Goal: Task Accomplishment & Management: Manage account settings

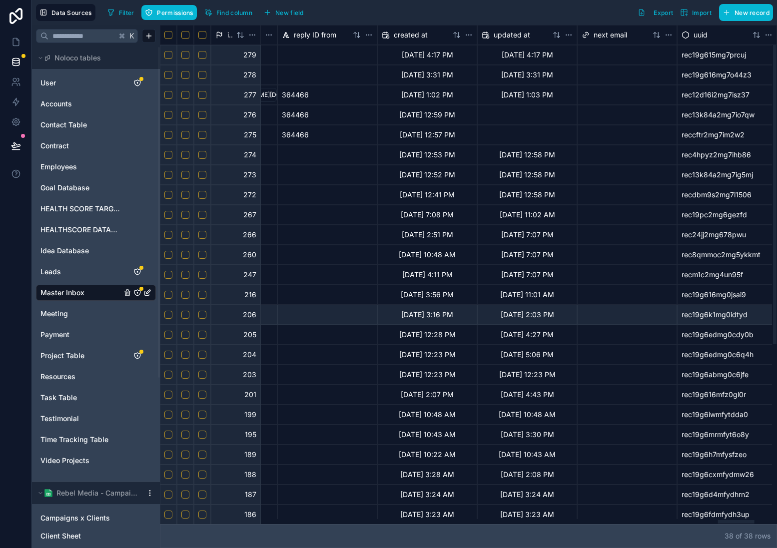
scroll to position [0, 9400]
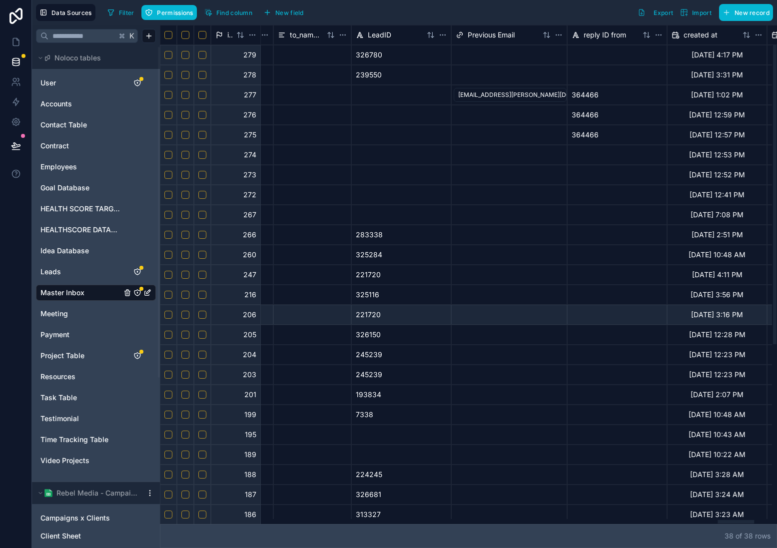
drag, startPoint x: 500, startPoint y: 522, endPoint x: 736, endPoint y: 522, distance: 235.4
click at [736, 522] on div at bounding box center [466, 521] width 612 height 5
click at [205, 376] on button "Select row" at bounding box center [202, 375] width 8 height 8
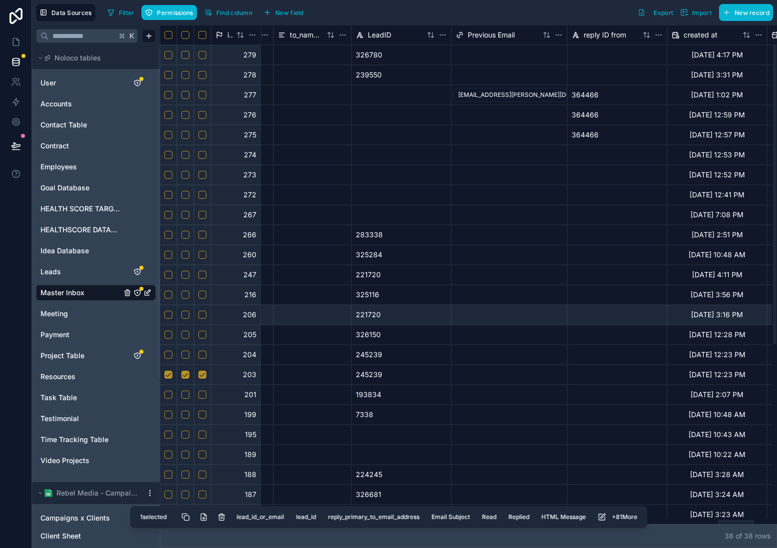
click at [636, 537] on div "38 of 38 row s" at bounding box center [468, 536] width 617 height 24
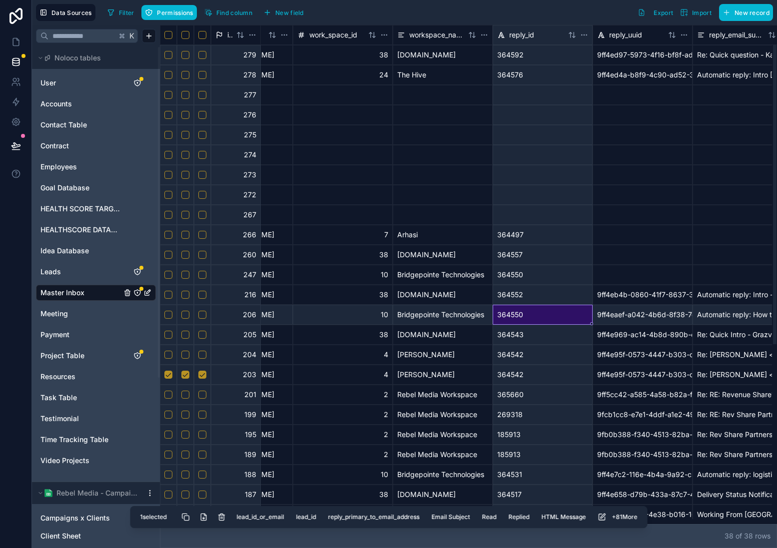
scroll to position [0, 2846]
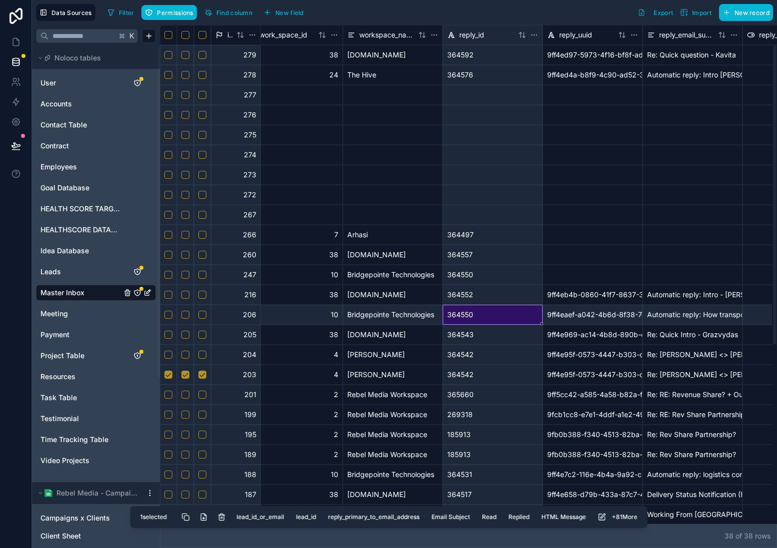
drag, startPoint x: 723, startPoint y: 523, endPoint x: 334, endPoint y: 510, distance: 389.1
click at [334, 520] on div at bounding box center [347, 521] width 36 height 3
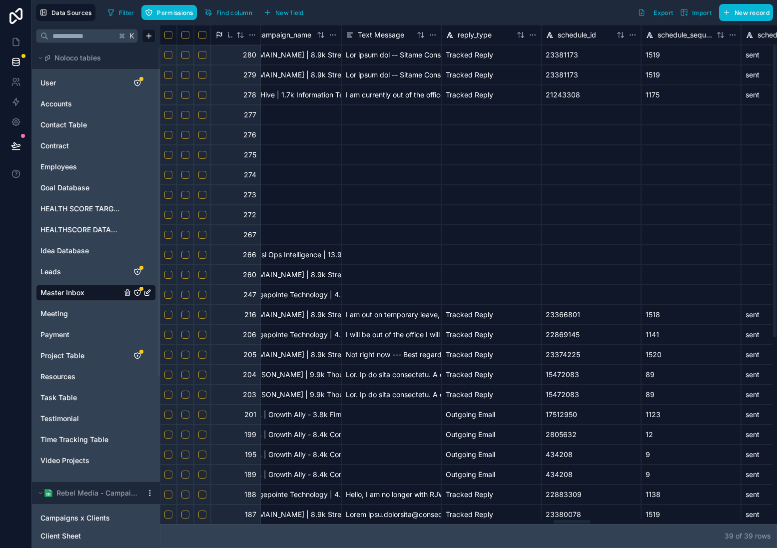
scroll to position [0, 6689]
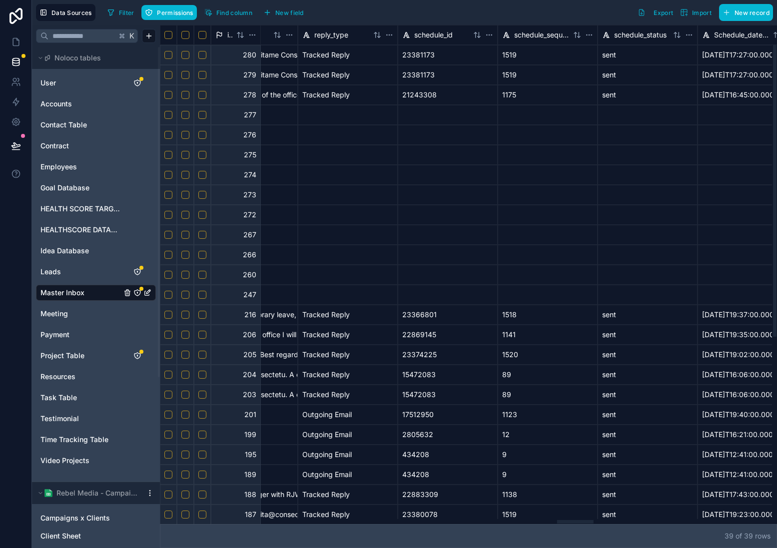
drag, startPoint x: 321, startPoint y: 522, endPoint x: 575, endPoint y: 449, distance: 264.1
click at [575, 519] on div at bounding box center [466, 521] width 612 height 5
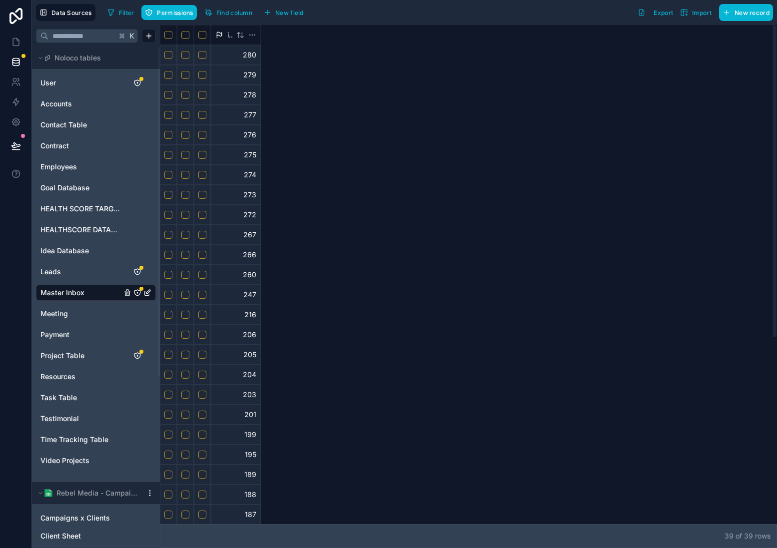
scroll to position [0, 0]
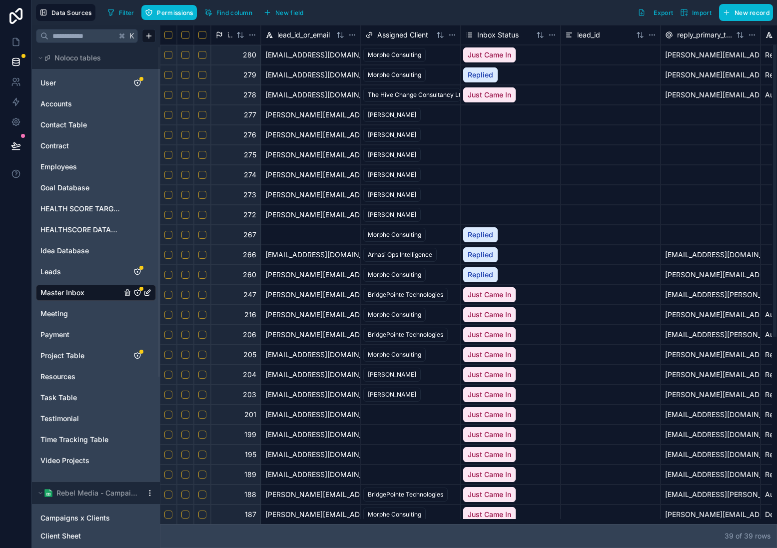
drag, startPoint x: 580, startPoint y: 522, endPoint x: 191, endPoint y: 159, distance: 531.5
click at [160, 520] on div at bounding box center [178, 521] width 36 height 3
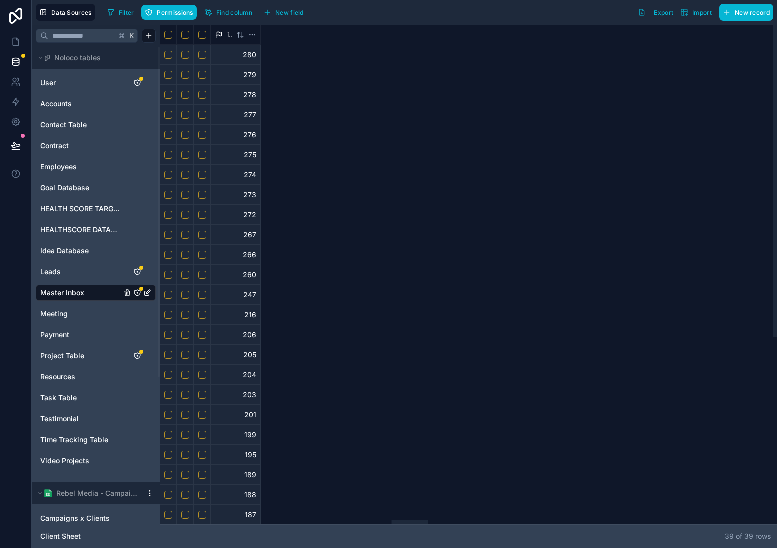
scroll to position [0, 4053]
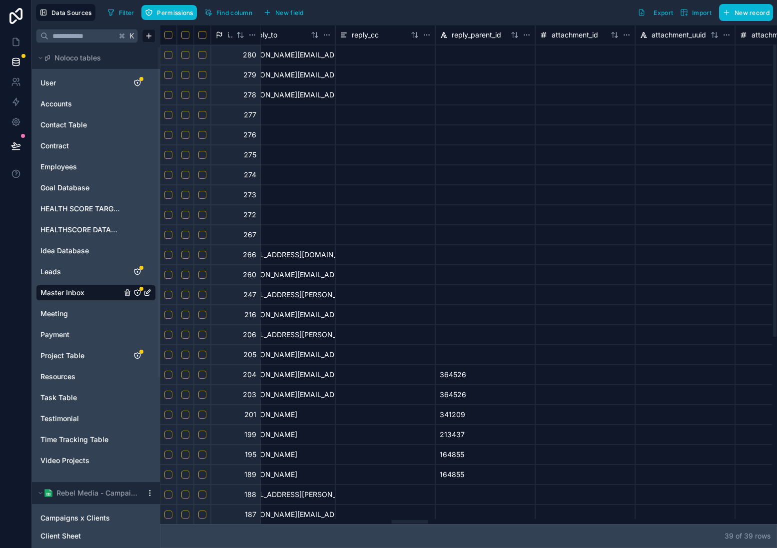
drag, startPoint x: 410, startPoint y: 525, endPoint x: 419, endPoint y: 526, distance: 9.1
click at [419, 524] on div at bounding box center [466, 521] width 612 height 5
click at [524, 534] on div "39 of 39 row s" at bounding box center [468, 536] width 617 height 24
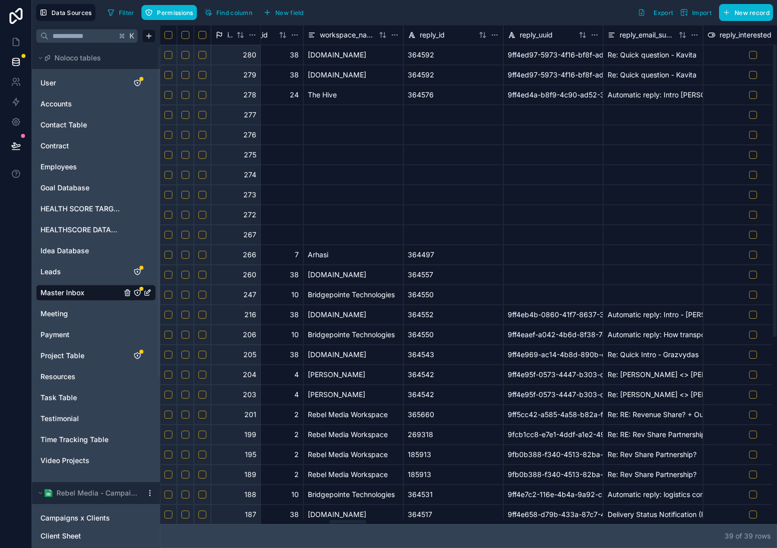
scroll to position [0, 2825]
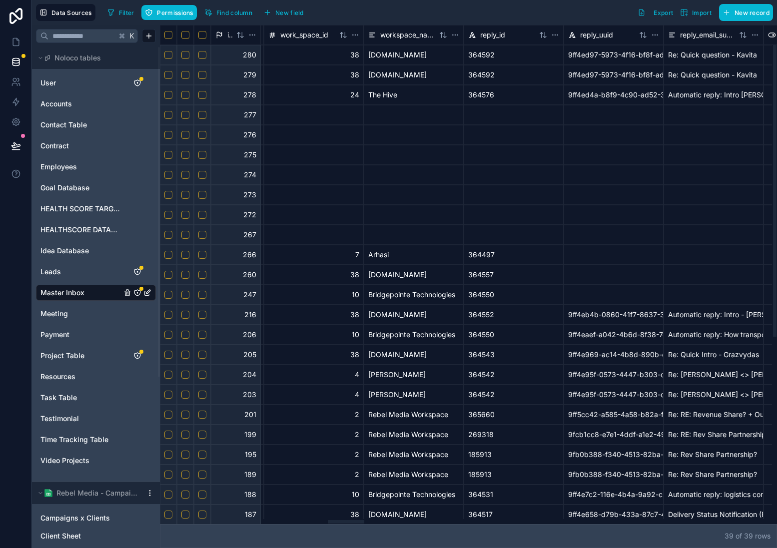
drag, startPoint x: 416, startPoint y: 521, endPoint x: 343, endPoint y: 475, distance: 86.5
click at [343, 520] on div at bounding box center [346, 521] width 36 height 3
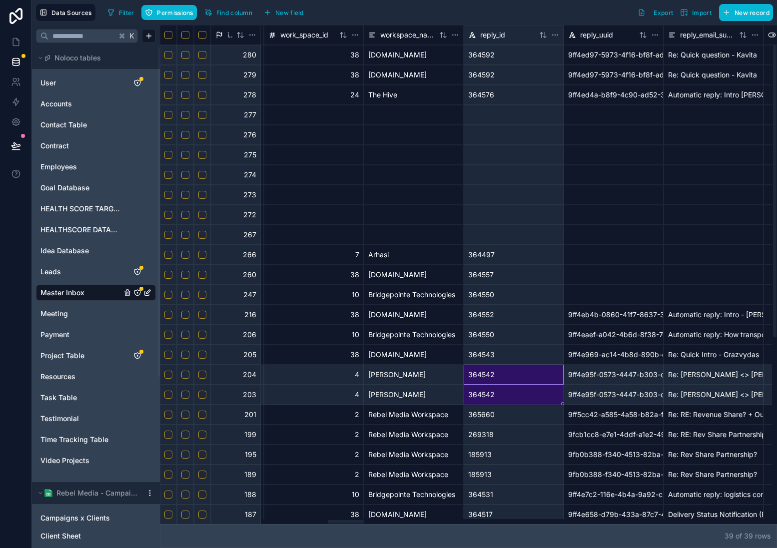
drag, startPoint x: 526, startPoint y: 382, endPoint x: 527, endPoint y: 398, distance: 16.1
